Goal: Task Accomplishment & Management: Use online tool/utility

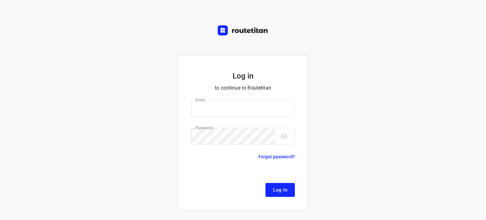
type input "[EMAIL_ADDRESS][DOMAIN_NAME]"
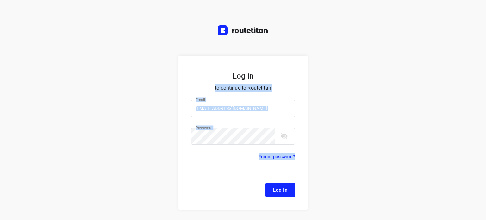
drag, startPoint x: 393, startPoint y: 78, endPoint x: 288, endPoint y: 189, distance: 152.9
click at [288, 189] on div "Log in to continue to Routetitan Email [EMAIL_ADDRESS][DOMAIN_NAME] Email ​ Pas…" at bounding box center [243, 152] width 486 height 192
click at [288, 189] on button "Log In" at bounding box center [279, 190] width 29 height 14
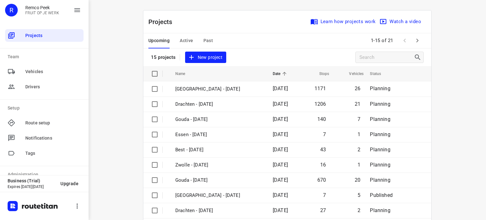
click at [184, 39] on span "Active" at bounding box center [186, 41] width 13 height 8
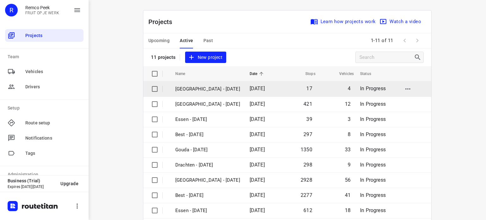
click at [186, 89] on p "[GEOGRAPHIC_DATA] - [DATE]" at bounding box center [207, 88] width 65 height 7
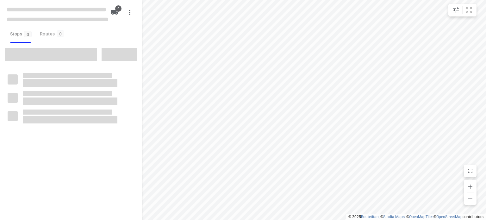
checkbox input "true"
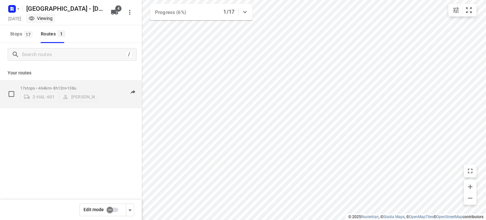
click at [55, 86] on p "17 stops • 464km • 8h12m • 138u" at bounding box center [58, 88] width 77 height 5
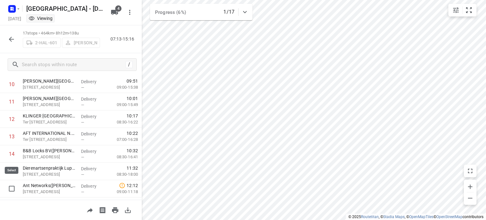
scroll to position [221, 0]
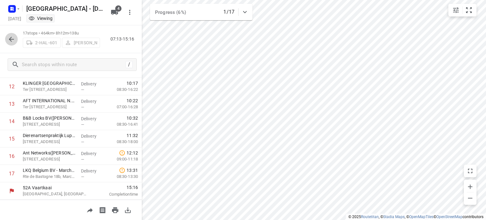
click at [8, 37] on icon "button" at bounding box center [12, 39] width 8 height 8
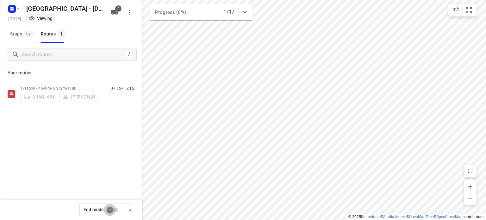
click at [111, 209] on input "checkbox" at bounding box center [110, 210] width 36 height 12
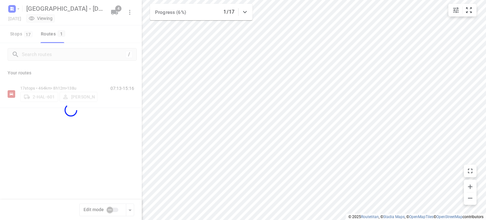
checkbox input "true"
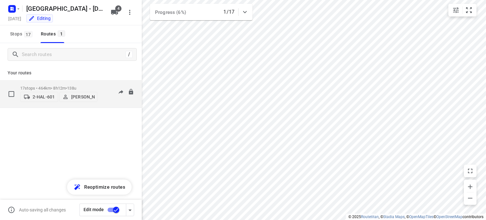
click at [47, 86] on p "17 stops • 464km • 8h12m • 138u" at bounding box center [58, 88] width 77 height 5
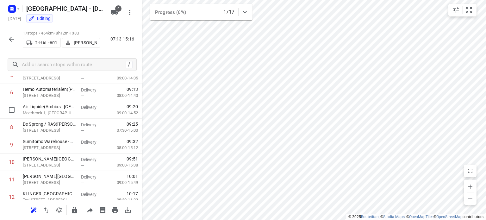
scroll to position [112, 0]
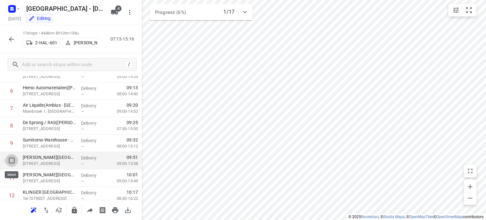
click at [11, 163] on input "checkbox" at bounding box center [11, 160] width 13 height 13
checkbox input "true"
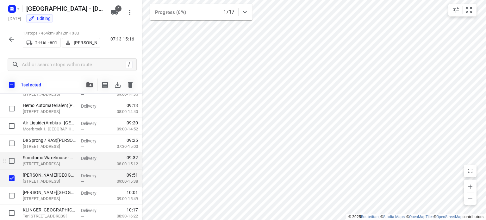
click at [13, 193] on input "checkbox" at bounding box center [11, 195] width 13 height 13
checkbox input "true"
drag, startPoint x: 11, startPoint y: 178, endPoint x: 10, endPoint y: 192, distance: 13.6
click at [10, 192] on div "Depot [GEOGRAPHIC_DATA](Depot [GEOGRAPHIC_DATA]) [STREET_ADDRESS] Delivery — 07…" at bounding box center [71, 161] width 142 height 296
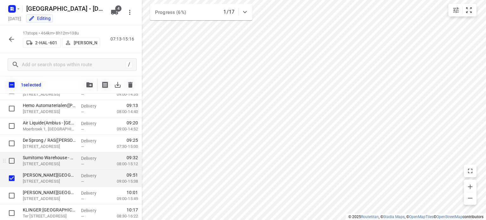
checkbox input "true"
click at [11, 207] on input "checkbox" at bounding box center [11, 213] width 13 height 13
checkbox input "true"
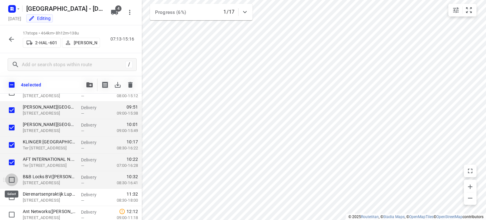
click at [11, 179] on input "checkbox" at bounding box center [11, 179] width 13 height 13
checkbox input "true"
click at [88, 83] on icon "button" at bounding box center [89, 84] width 6 height 5
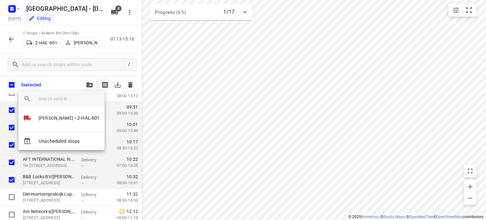
click at [62, 68] on div at bounding box center [243, 110] width 486 height 220
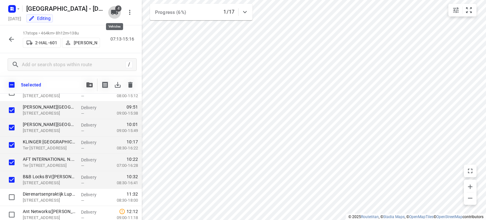
click at [113, 12] on icon "button" at bounding box center [114, 12] width 7 height 5
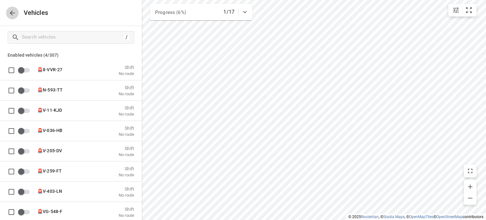
click at [13, 14] on icon "button" at bounding box center [13, 13] width 8 height 8
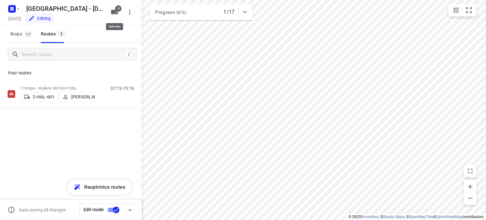
click at [114, 11] on icon "button" at bounding box center [114, 12] width 7 height 5
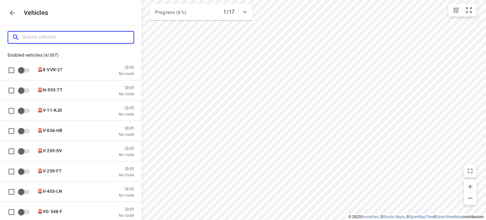
click at [80, 39] on input "Search vehicles" at bounding box center [77, 37] width 111 height 10
type input "k"
checkbox input "false"
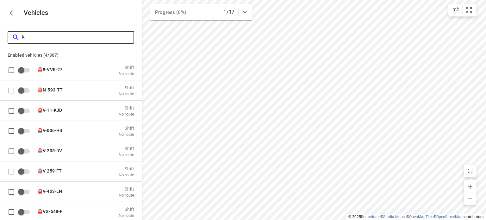
checkbox input "false"
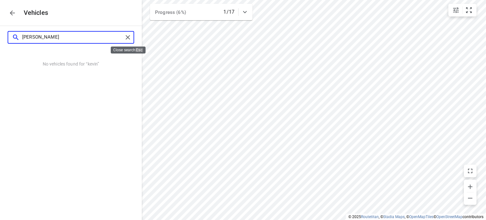
type input "[PERSON_NAME]"
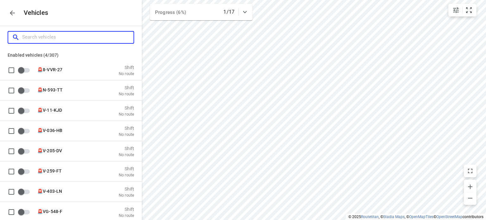
click at [40, 38] on input "Search vehicles" at bounding box center [77, 37] width 111 height 10
type input "2"
checkbox input "true"
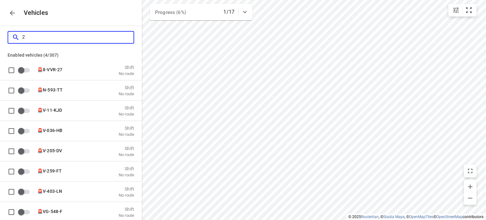
checkbox input "true"
checkbox input "false"
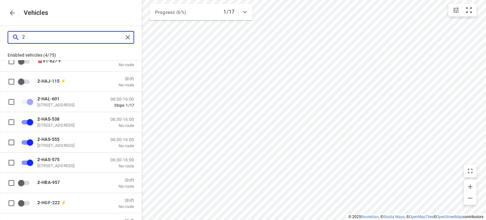
scroll to position [68, 0]
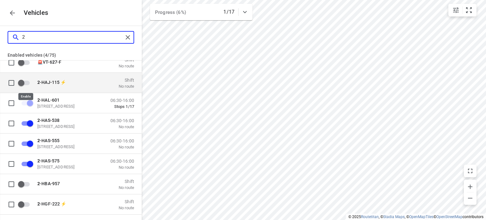
type input "2"
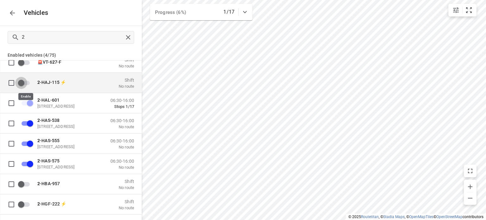
click at [22, 84] on input "grid" at bounding box center [21, 83] width 36 height 12
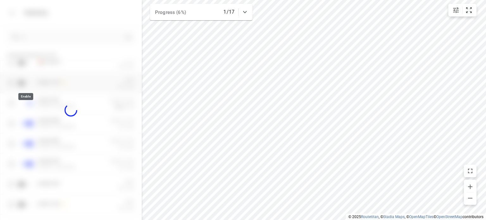
checkbox input "true"
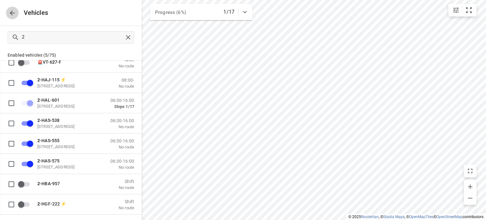
click at [11, 12] on icon "button" at bounding box center [12, 12] width 5 height 5
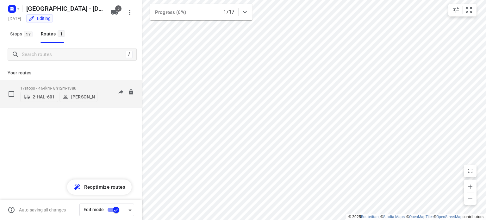
click at [36, 83] on div "17 stops • 464km • 8h12m • 138u 2-HAL-601 [PERSON_NAME]" at bounding box center [58, 94] width 77 height 22
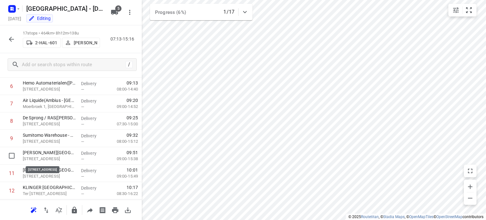
scroll to position [117, 0]
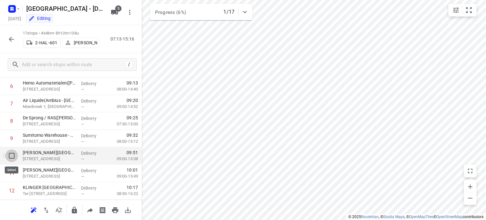
click at [11, 156] on input "checkbox" at bounding box center [11, 155] width 13 height 13
checkbox input "true"
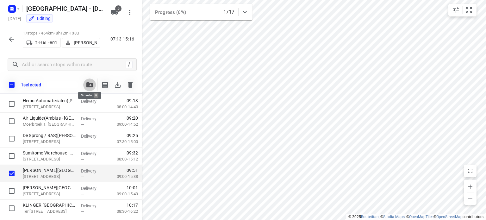
click at [88, 83] on icon "button" at bounding box center [89, 84] width 6 height 5
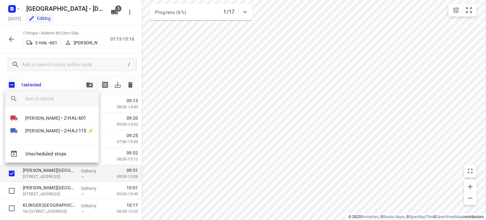
click at [53, 72] on div at bounding box center [243, 110] width 486 height 220
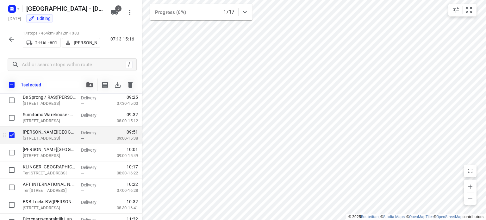
scroll to position [157, 0]
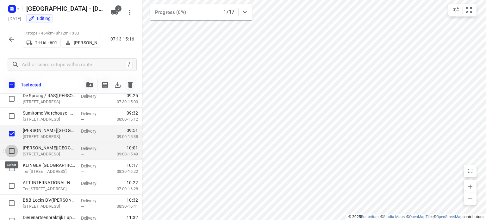
click at [11, 154] on input "checkbox" at bounding box center [11, 151] width 13 height 13
checkbox input "true"
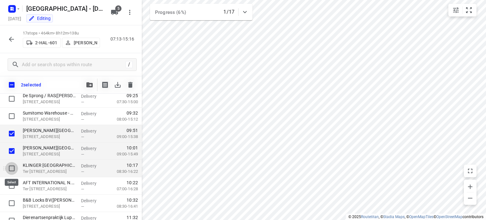
click at [10, 164] on input "checkbox" at bounding box center [11, 168] width 13 height 13
checkbox input "true"
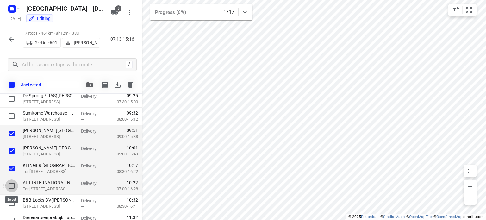
click at [11, 182] on input "checkbox" at bounding box center [11, 185] width 13 height 13
checkbox input "true"
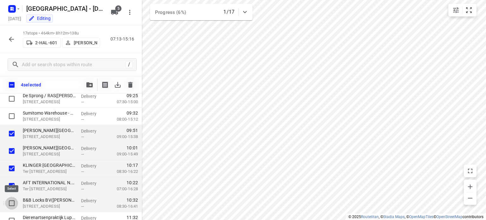
click at [11, 201] on input "checkbox" at bounding box center [11, 203] width 13 height 13
checkbox input "true"
click at [88, 86] on icon "button" at bounding box center [89, 84] width 6 height 5
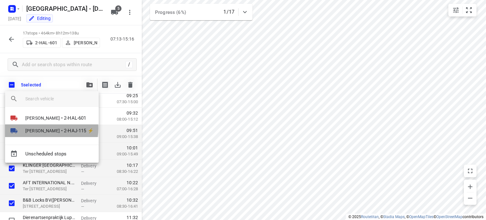
click at [45, 128] on span "[PERSON_NAME]" at bounding box center [42, 131] width 34 height 6
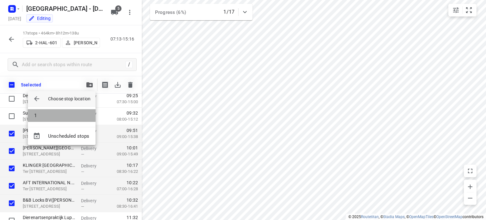
click at [40, 115] on li "1" at bounding box center [62, 115] width 68 height 13
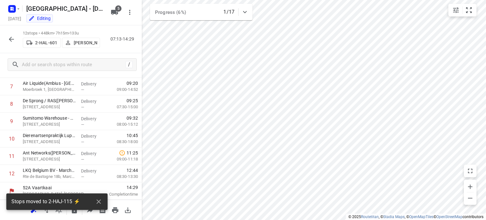
scroll to position [134, 0]
click at [40, 115] on p "Sumitomo Warehouse - Herentals([PERSON_NAME])" at bounding box center [49, 118] width 53 height 6
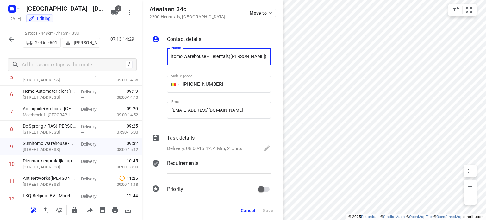
scroll to position [0, 0]
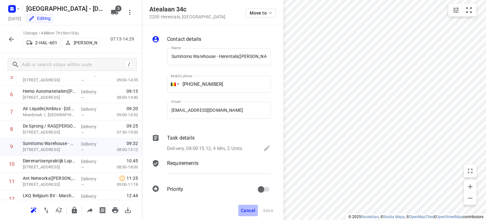
click at [250, 211] on span "Cancel" at bounding box center [248, 210] width 15 height 5
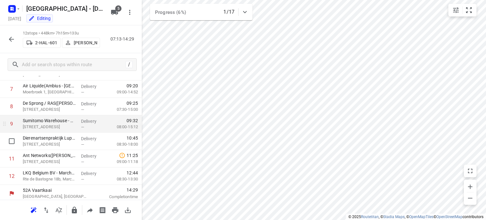
scroll to position [134, 0]
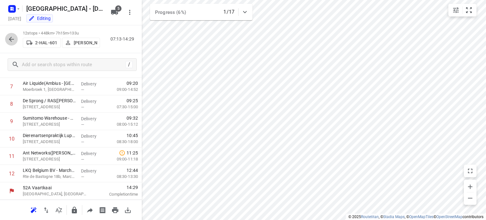
click at [7, 39] on button "button" at bounding box center [11, 39] width 13 height 13
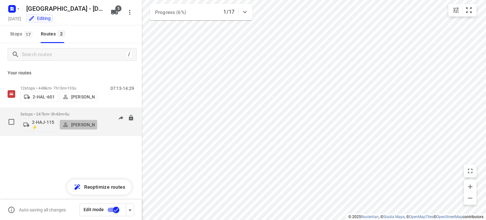
click at [78, 122] on p "[PERSON_NAME]" at bounding box center [82, 124] width 23 height 5
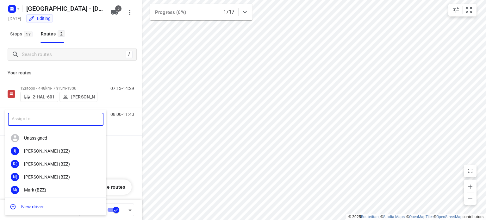
click at [36, 118] on input "text" at bounding box center [56, 119] width 96 height 13
type input "kev"
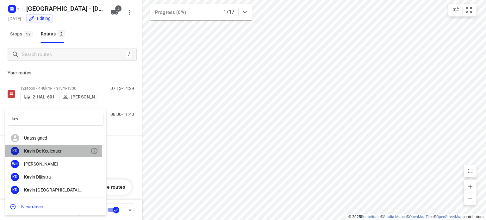
click at [40, 151] on div "Kev in De Keulenaer" at bounding box center [57, 150] width 66 height 5
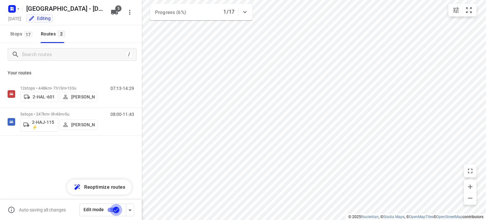
click at [116, 209] on input "checkbox" at bounding box center [116, 210] width 36 height 12
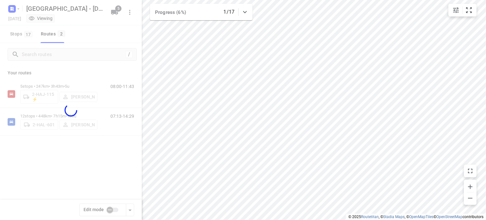
checkbox input "false"
